Goal: Task Accomplishment & Management: Complete application form

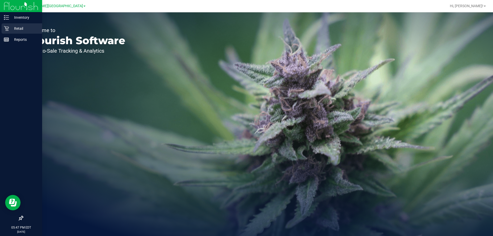
click at [20, 27] on p "Retail" at bounding box center [24, 28] width 31 height 6
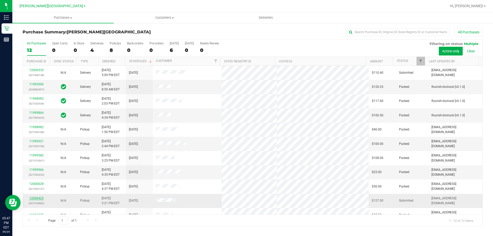
click at [37, 198] on link "12000425" at bounding box center [36, 198] width 14 height 4
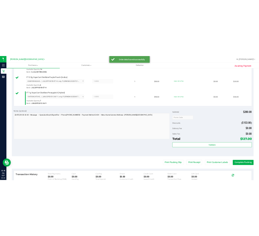
scroll to position [231, 0]
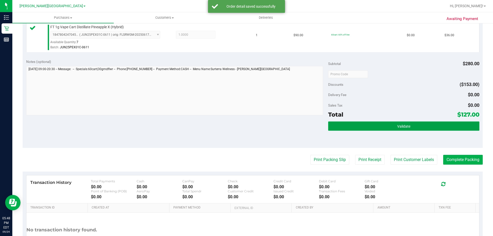
click at [406, 126] on span "Validate" at bounding box center [403, 126] width 13 height 4
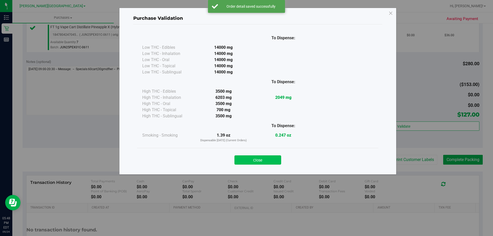
click at [269, 161] on button "Close" at bounding box center [257, 159] width 47 height 9
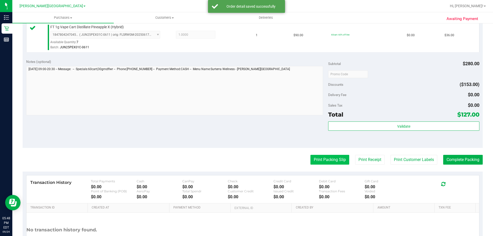
click at [320, 156] on button "Print Packing Slip" at bounding box center [329, 160] width 39 height 10
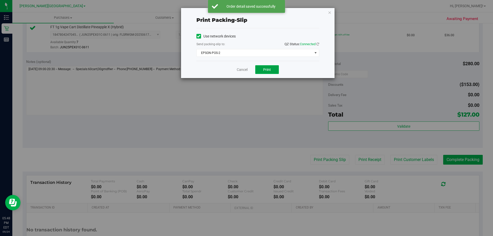
click at [268, 67] on button "Print" at bounding box center [267, 69] width 24 height 9
click at [330, 11] on icon "button" at bounding box center [330, 12] width 4 height 6
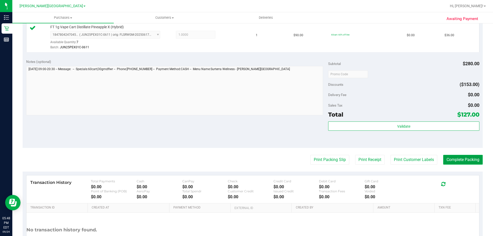
click at [451, 160] on button "Complete Packing" at bounding box center [463, 160] width 40 height 10
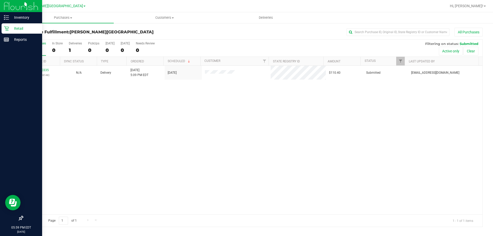
click at [15, 28] on p "Retail" at bounding box center [24, 28] width 31 height 6
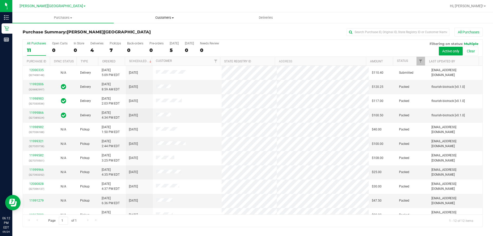
click at [163, 16] on span "Customers" at bounding box center [164, 17] width 101 height 5
click at [138, 29] on span "All customers" at bounding box center [132, 31] width 37 height 4
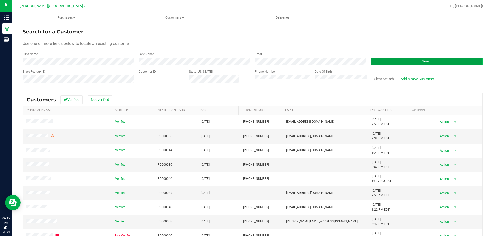
click at [388, 59] on button "Search" at bounding box center [426, 62] width 112 height 8
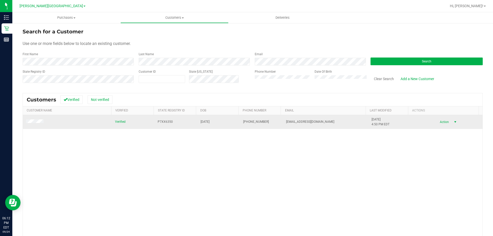
click at [438, 122] on span "Action" at bounding box center [443, 121] width 17 height 7
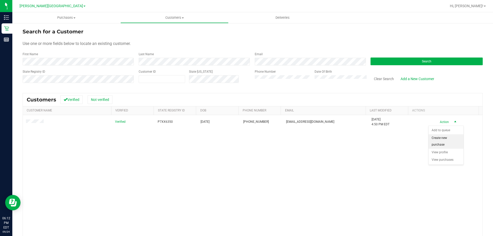
click at [437, 138] on li "Create new purchase" at bounding box center [446, 141] width 35 height 14
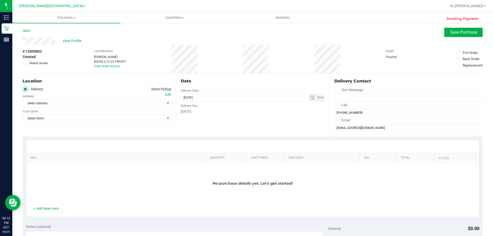
click at [145, 89] on icon at bounding box center [146, 89] width 3 height 0
click at [0, 0] on input "Store Pickup" at bounding box center [0, 0] width 0 height 0
click at [170, 104] on span "Select Store" at bounding box center [97, 103] width 149 height 8
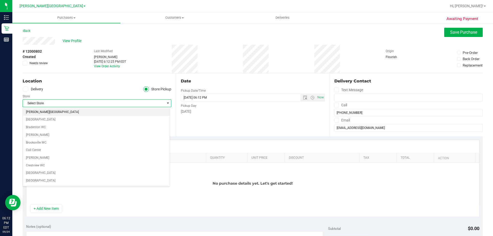
click at [136, 109] on li "[PERSON_NAME][GEOGRAPHIC_DATA]" at bounding box center [96, 112] width 147 height 8
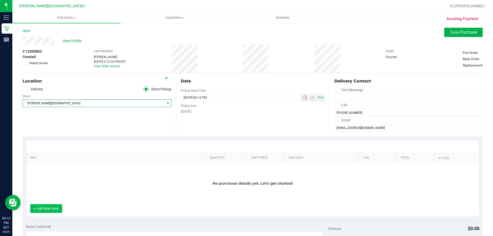
click at [49, 210] on button "+ Add New Item" at bounding box center [46, 208] width 32 height 9
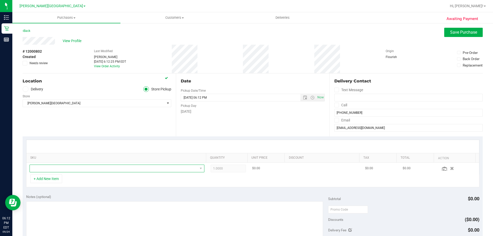
click at [55, 169] on span "NO DATA FOUND" at bounding box center [114, 168] width 168 height 7
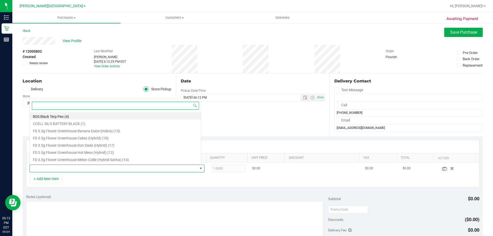
scroll to position [8, 170]
type input "motor"
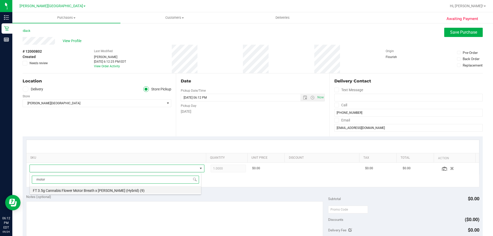
click at [73, 192] on li "FT 3.5g Cannabis Flower Motor Breath x Mike Larry (Hybrid) (9)" at bounding box center [115, 189] width 171 height 7
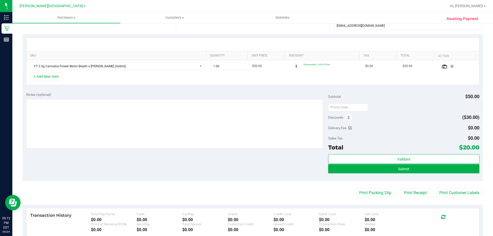
scroll to position [103, 0]
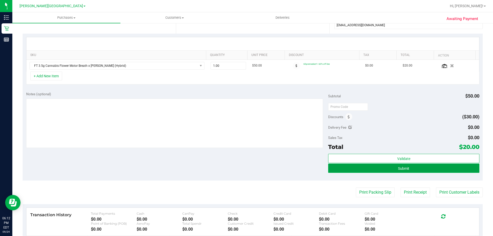
click at [420, 167] on button "Submit" at bounding box center [403, 168] width 151 height 9
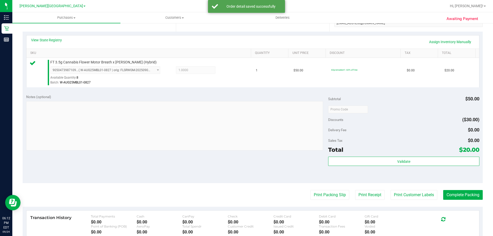
scroll to position [154, 0]
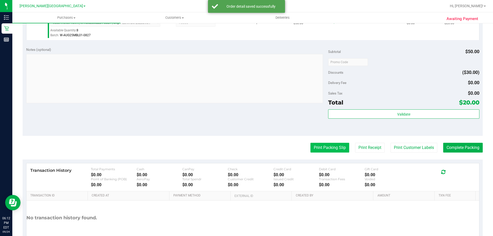
click at [331, 149] on button "Print Packing Slip" at bounding box center [329, 148] width 39 height 10
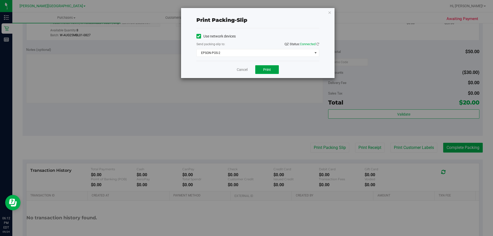
click at [268, 70] on span "Print" at bounding box center [267, 70] width 8 height 4
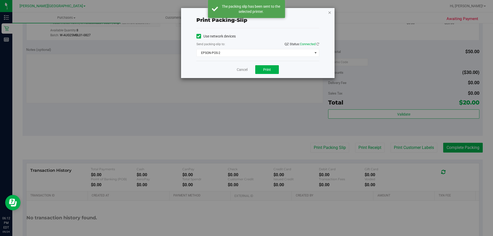
click at [329, 13] on icon "button" at bounding box center [330, 12] width 4 height 6
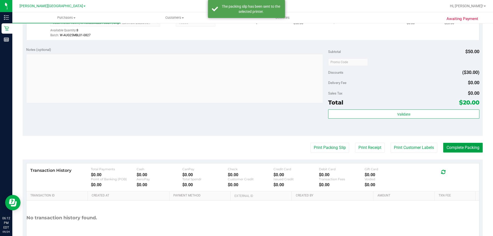
click at [467, 147] on button "Complete Packing" at bounding box center [463, 148] width 40 height 10
